Goal: Transaction & Acquisition: Obtain resource

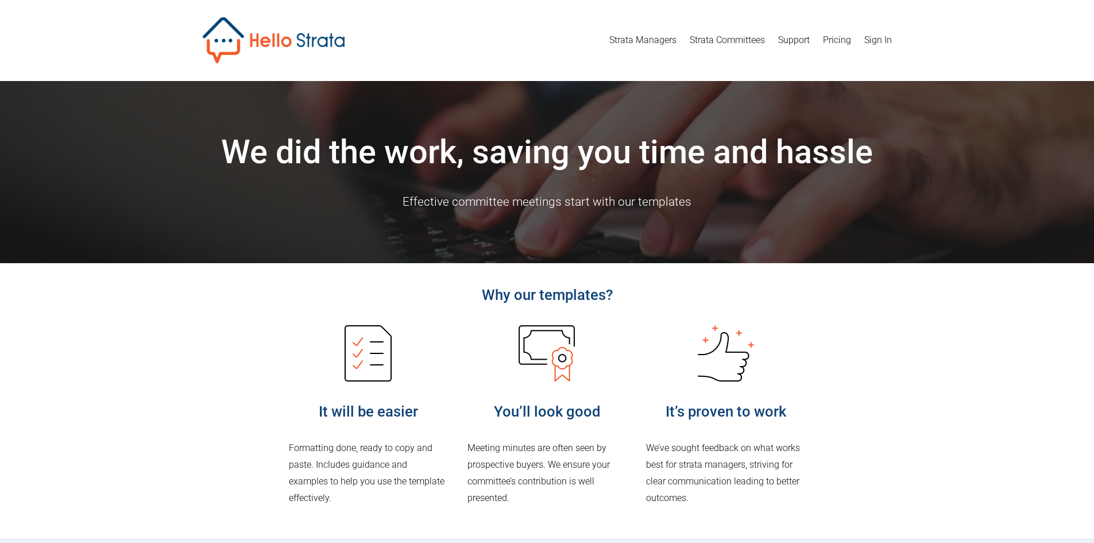
click at [722, 43] on link "Strata Committees" at bounding box center [727, 40] width 75 height 18
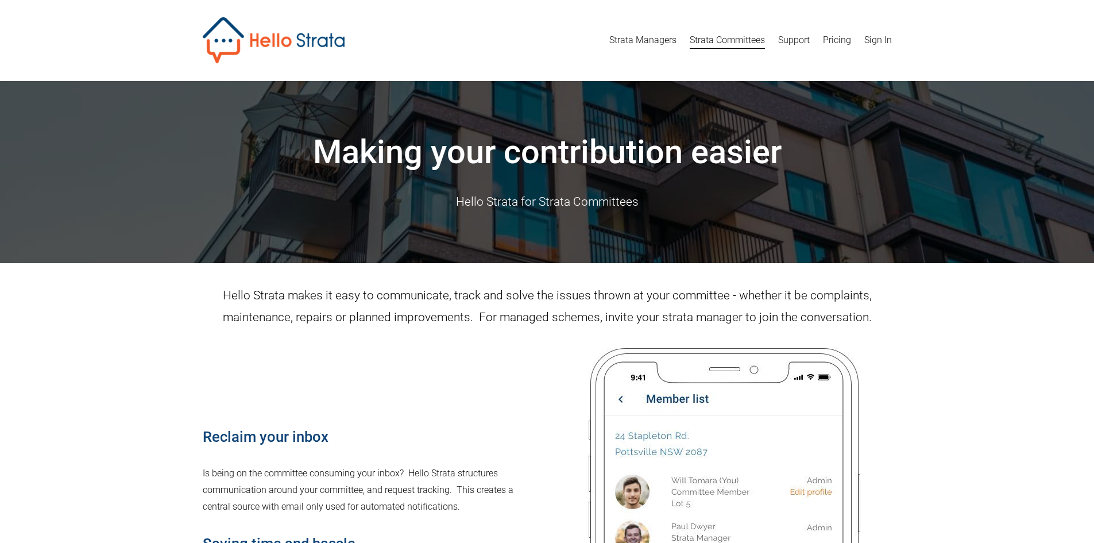
click at [727, 44] on link "Strata Committees" at bounding box center [727, 40] width 75 height 18
click at [791, 38] on link "Support" at bounding box center [794, 40] width 32 height 18
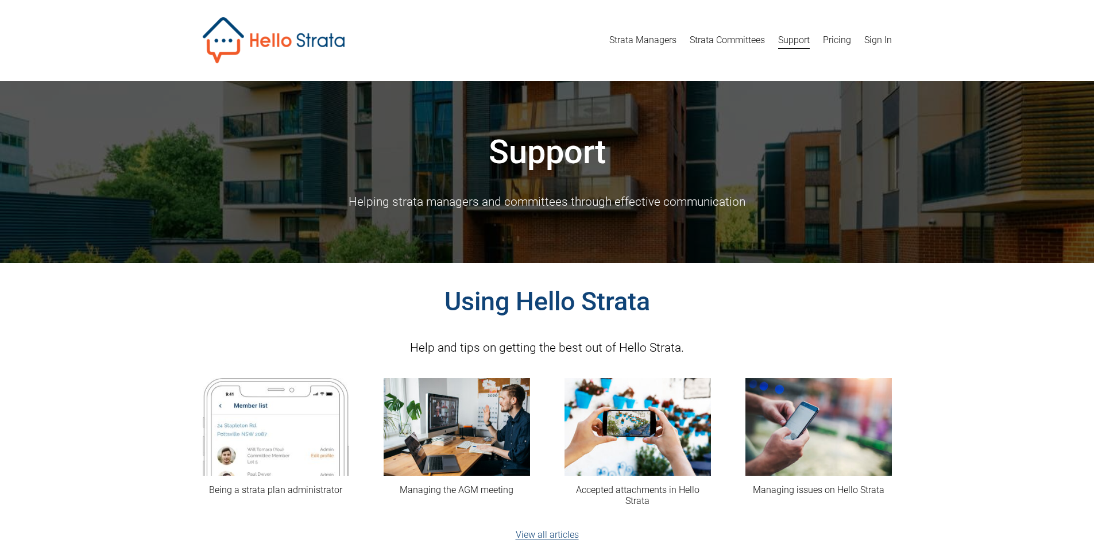
click at [635, 36] on link "Strata Managers" at bounding box center [642, 40] width 67 height 18
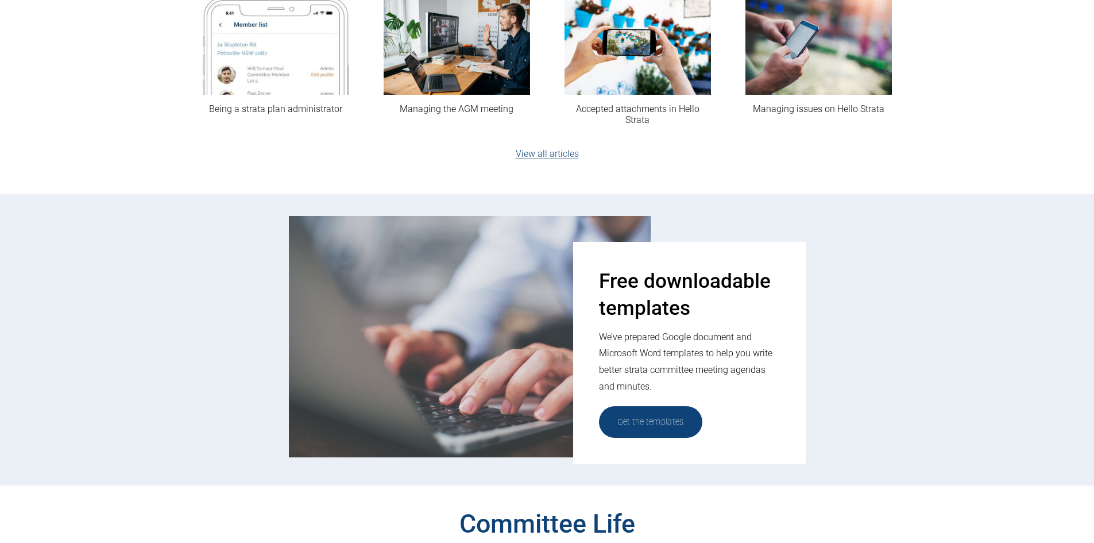
scroll to position [574, 0]
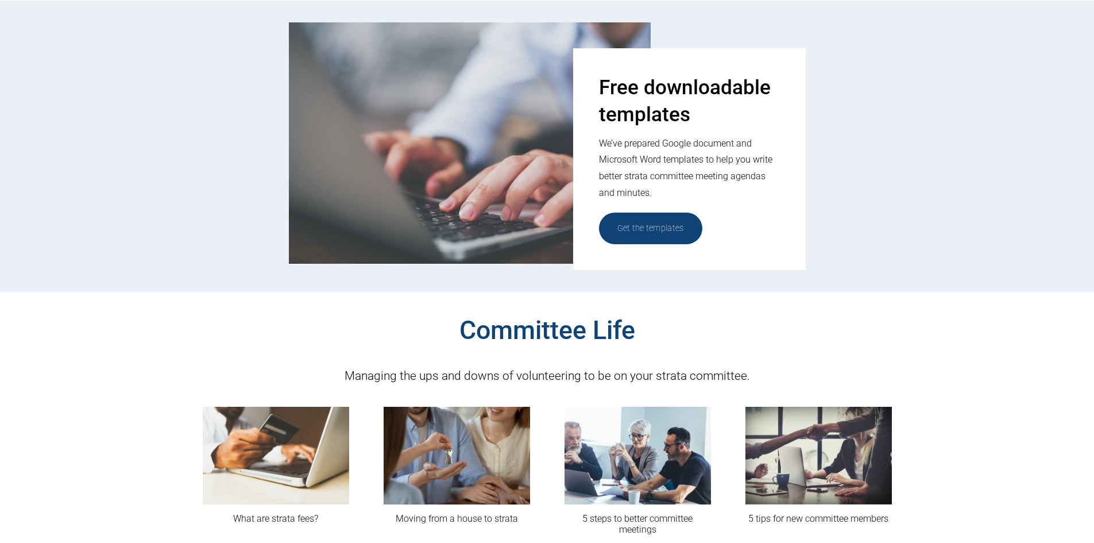
click at [656, 226] on link "Get the templates" at bounding box center [650, 228] width 103 height 32
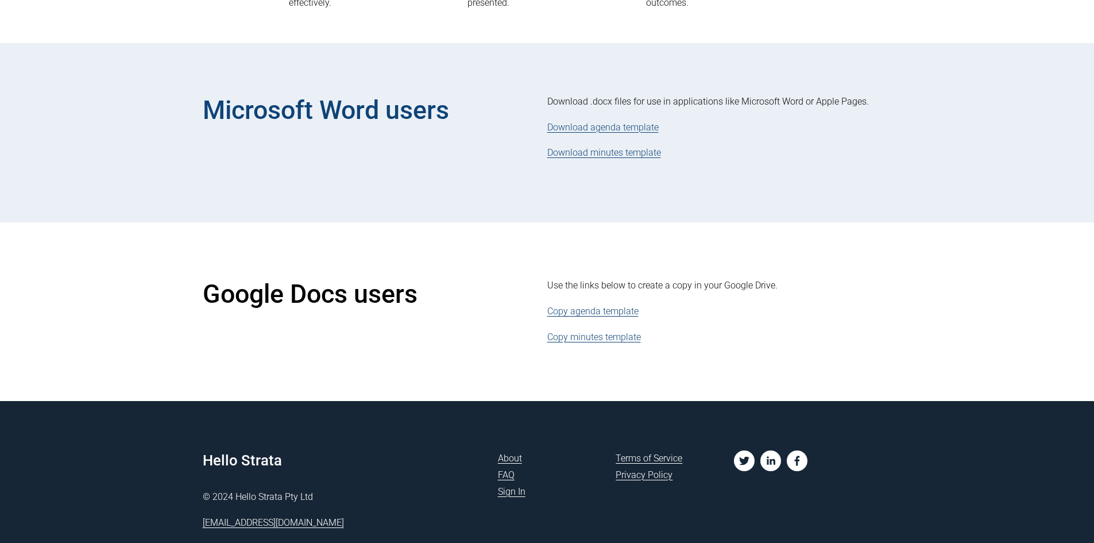
scroll to position [534, 0]
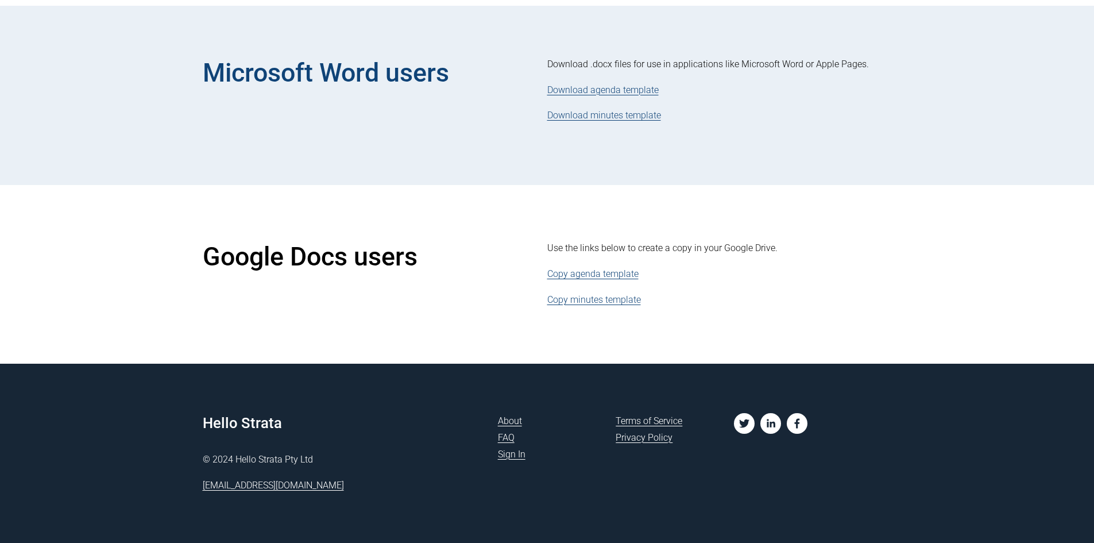
click at [616, 119] on link "Download minutes template" at bounding box center [604, 115] width 114 height 11
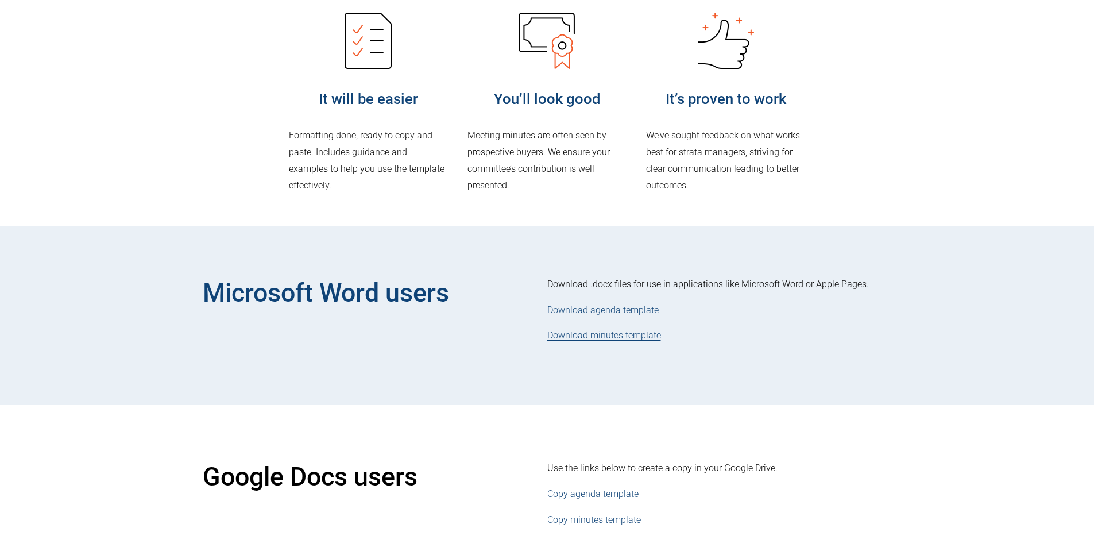
scroll to position [304, 0]
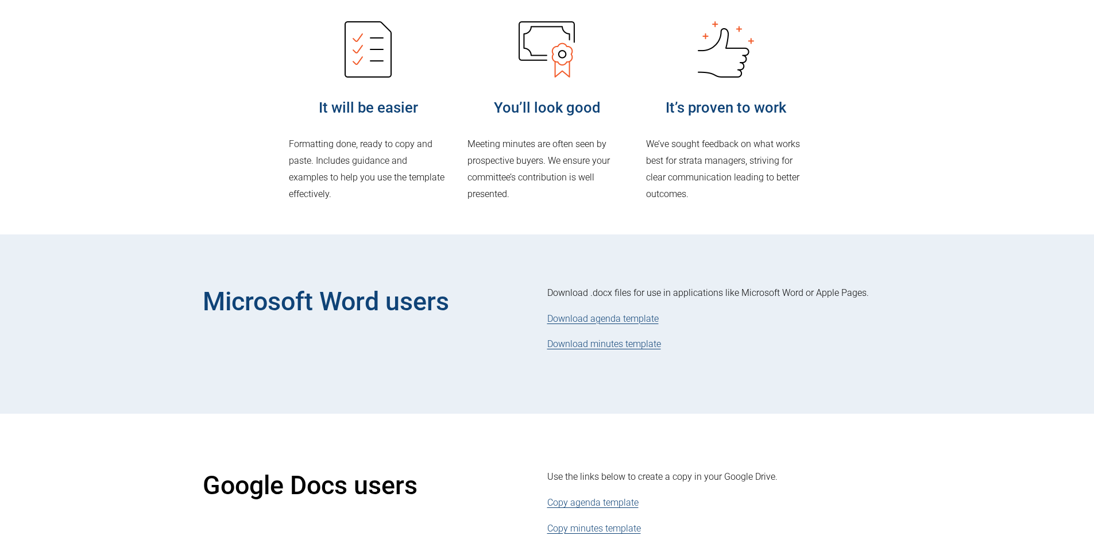
click at [608, 323] on link "Download agenda template" at bounding box center [602, 318] width 111 height 11
click at [605, 319] on link "Download agenda template" at bounding box center [602, 318] width 111 height 11
